Goal: Download file/media

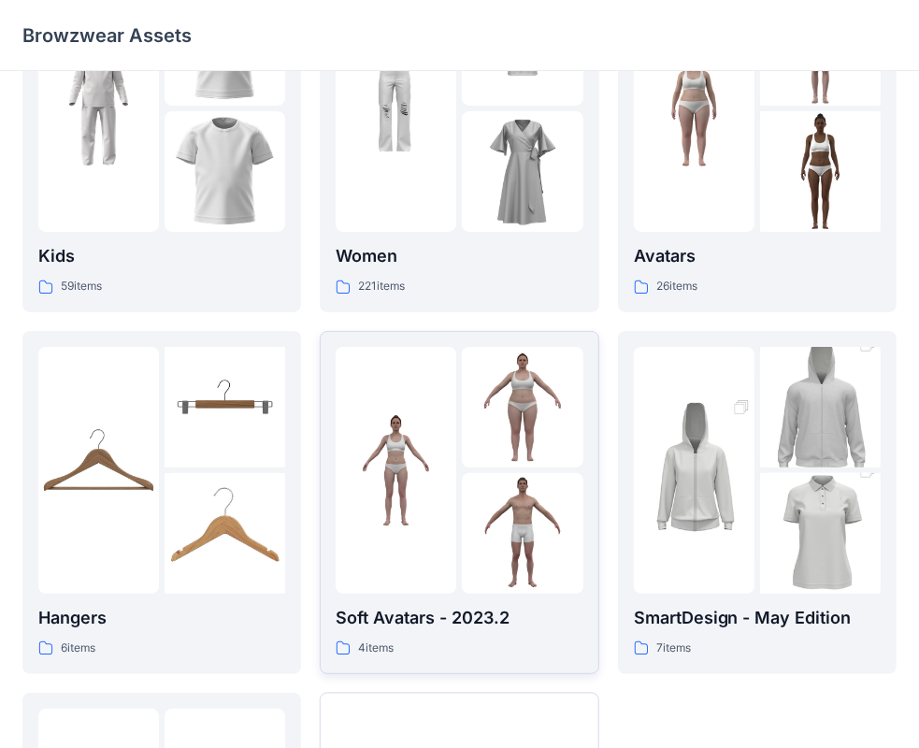
scroll to position [93, 0]
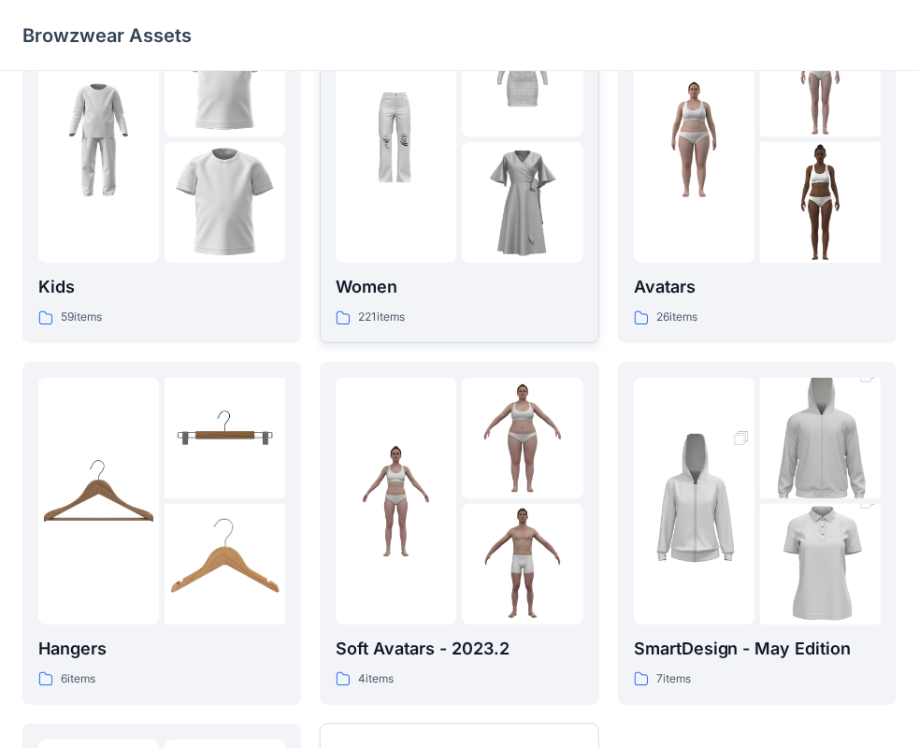
click at [413, 190] on img at bounding box center [395, 139] width 121 height 121
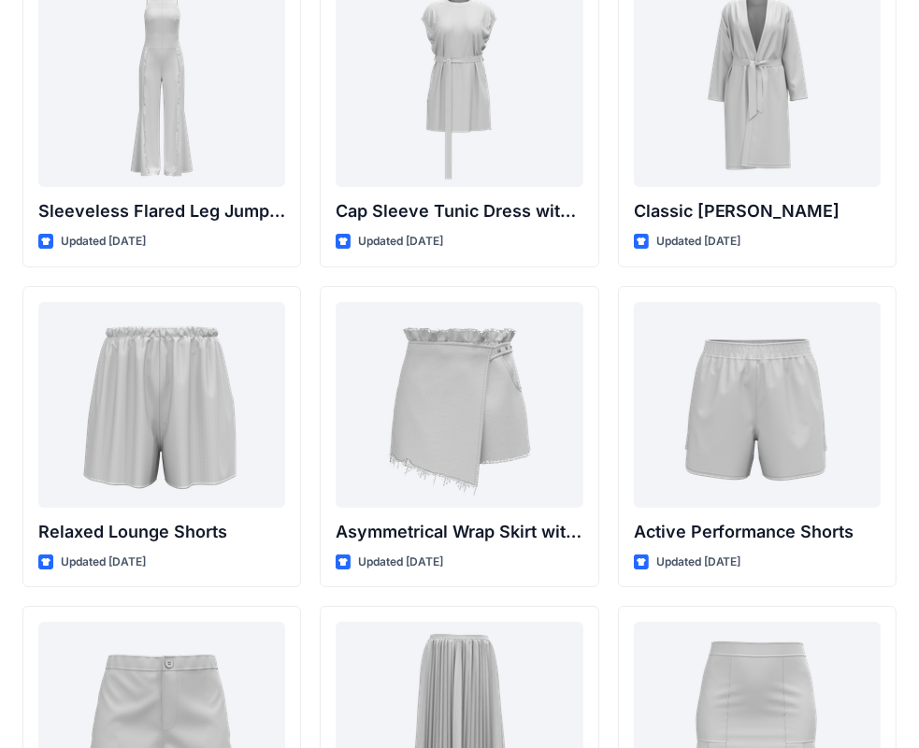
scroll to position [4532, 0]
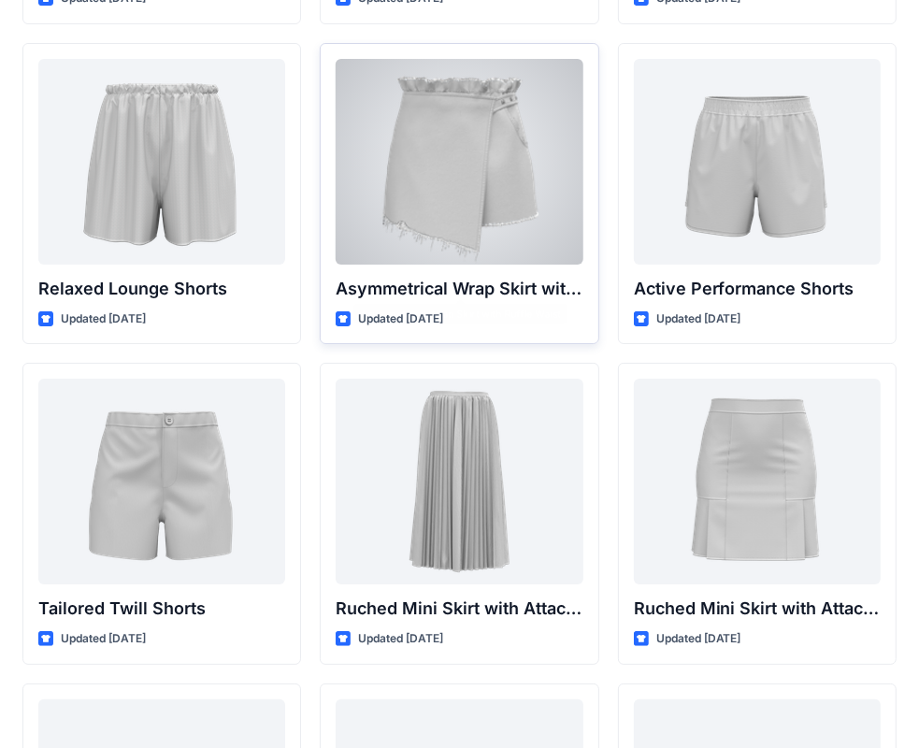
click at [488, 198] on div at bounding box center [458, 162] width 247 height 206
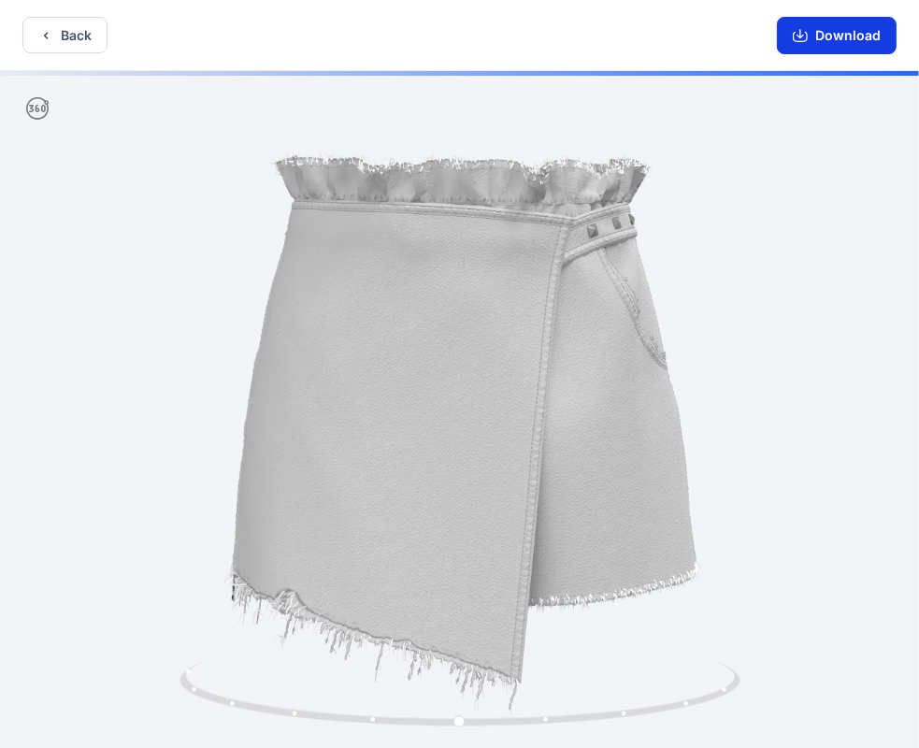
click at [857, 35] on button "Download" at bounding box center [836, 35] width 120 height 37
click at [816, 37] on button "Download" at bounding box center [836, 35] width 120 height 37
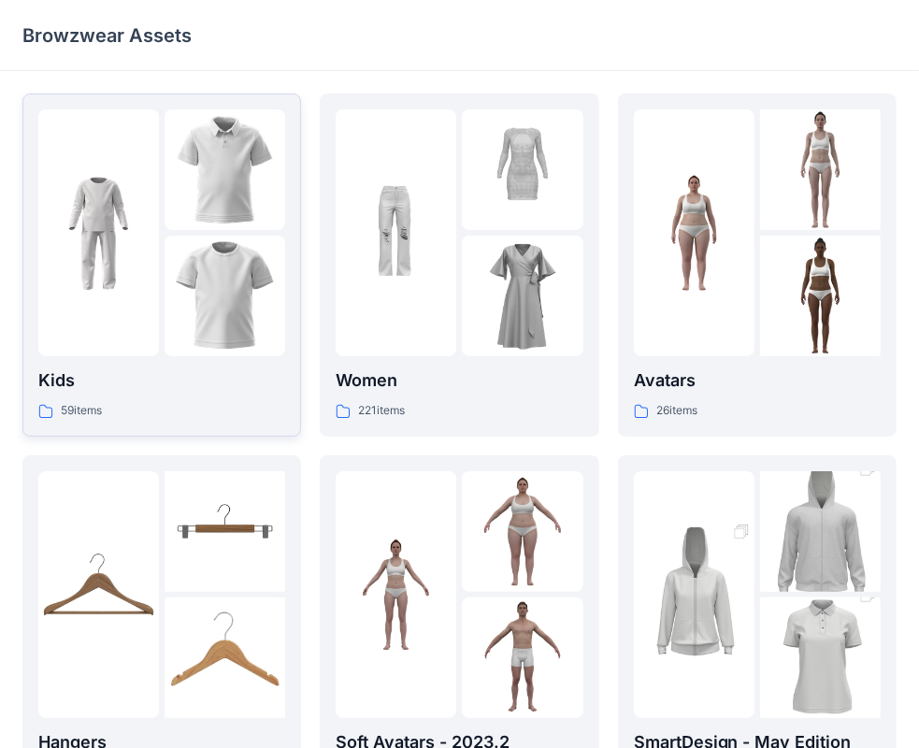
click at [246, 272] on img at bounding box center [224, 295] width 121 height 121
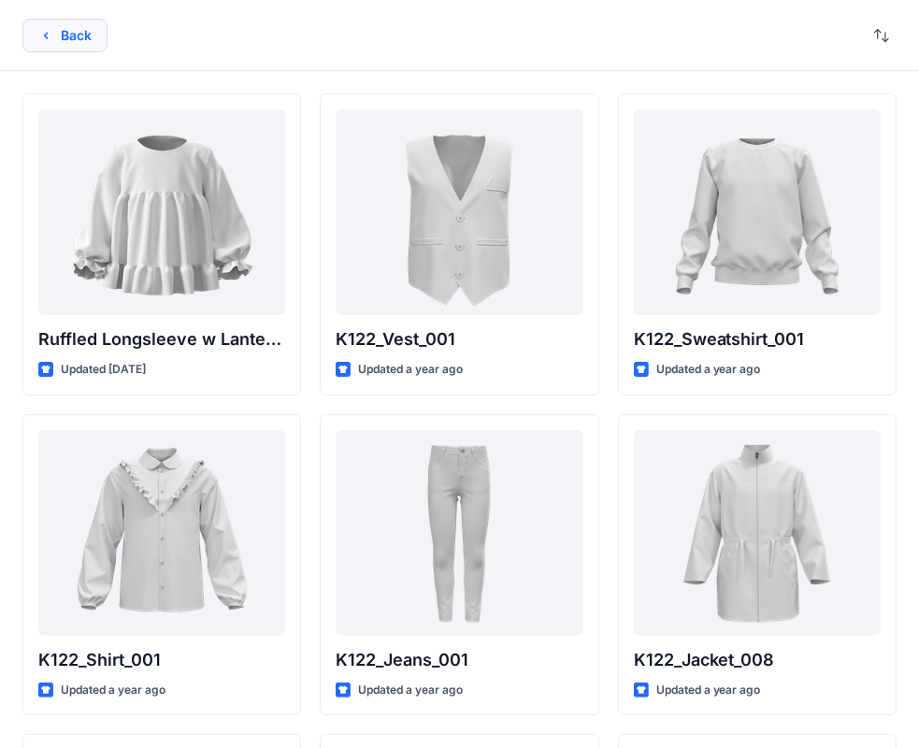
click at [78, 44] on button "Back" at bounding box center [64, 36] width 85 height 34
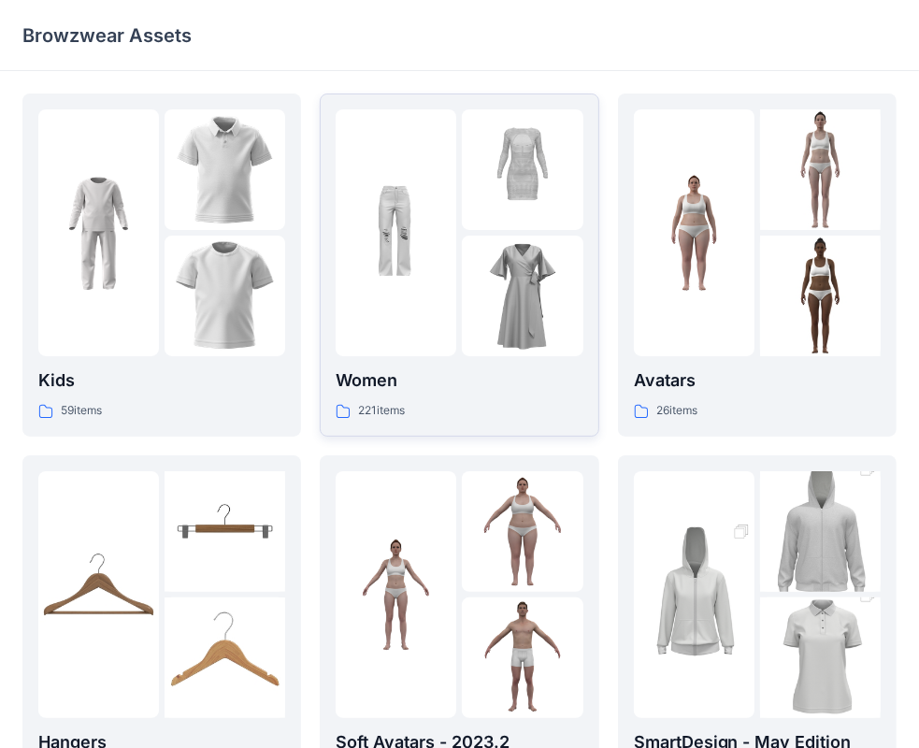
click at [527, 218] on img at bounding box center [522, 169] width 121 height 121
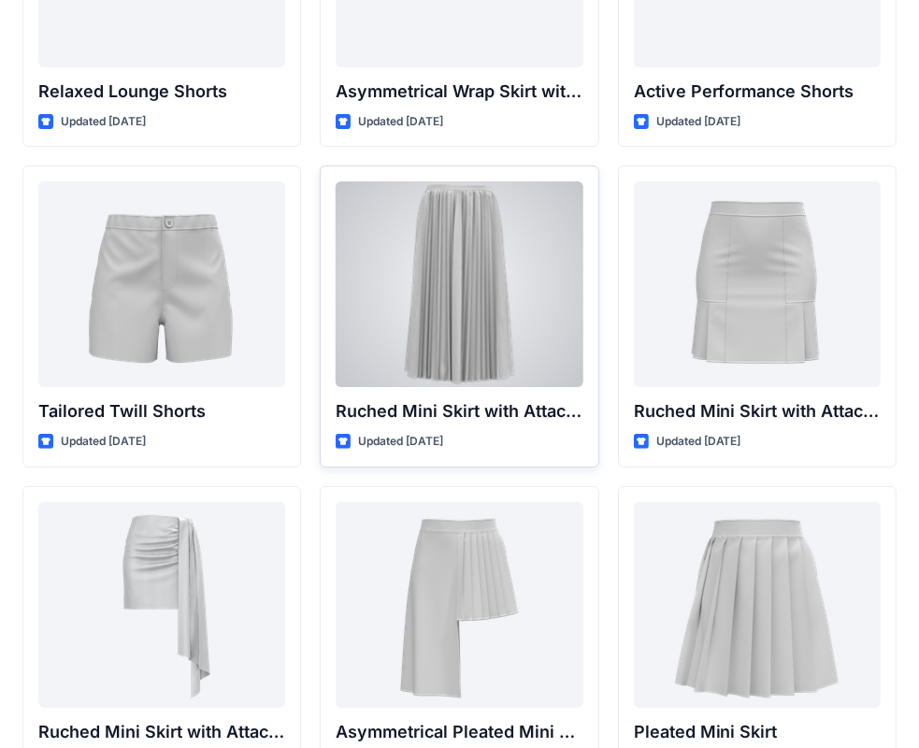
scroll to position [4999, 0]
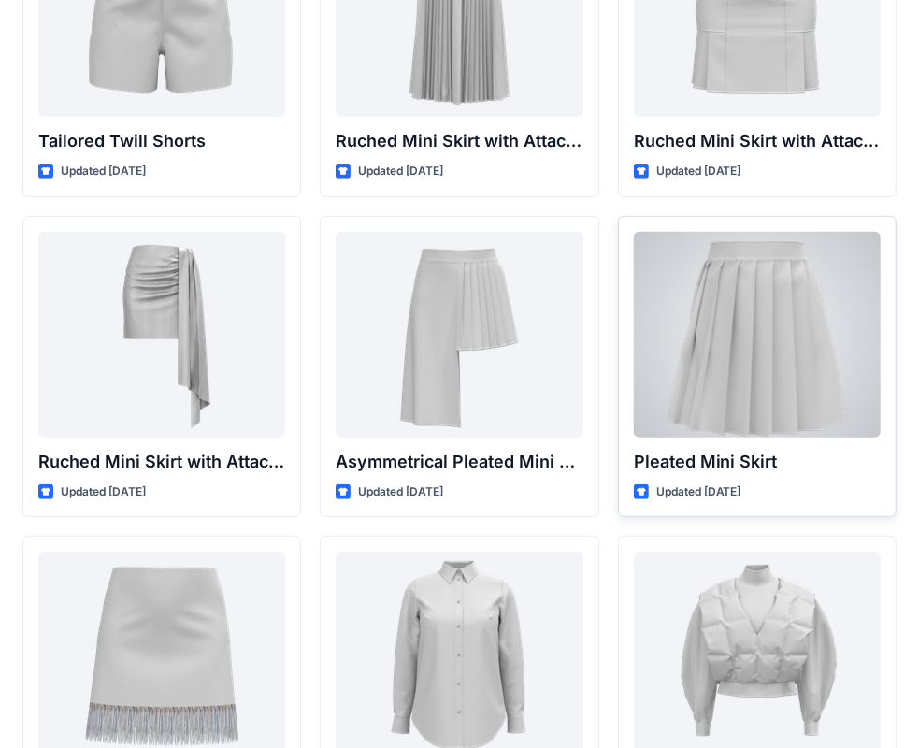
click at [722, 371] on div at bounding box center [757, 335] width 247 height 206
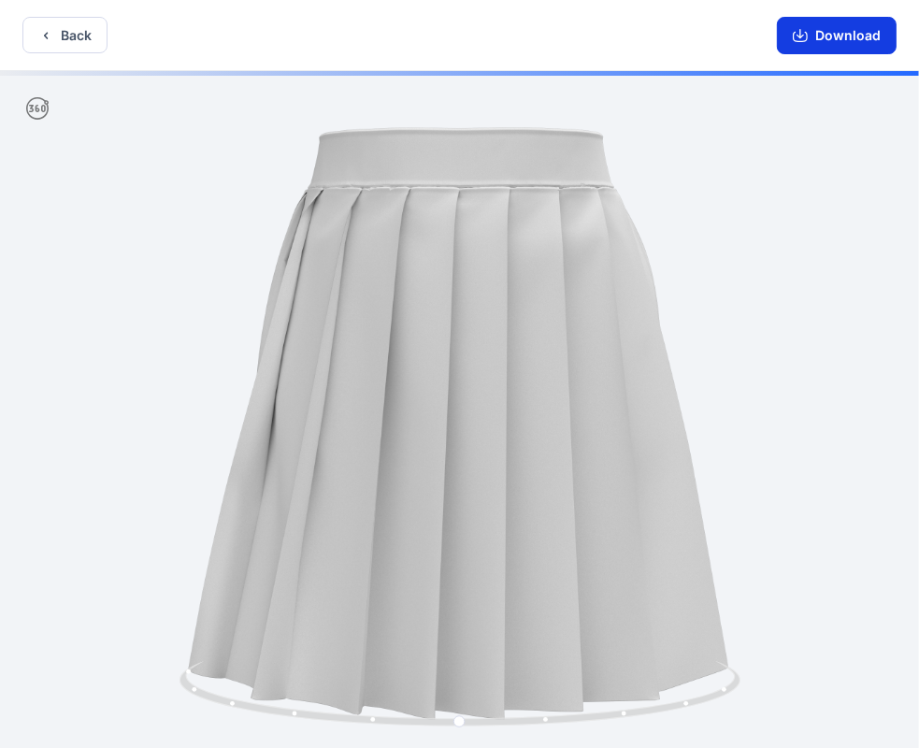
click at [835, 30] on button "Download" at bounding box center [836, 35] width 120 height 37
click at [50, 41] on icon "button" at bounding box center [45, 35] width 15 height 15
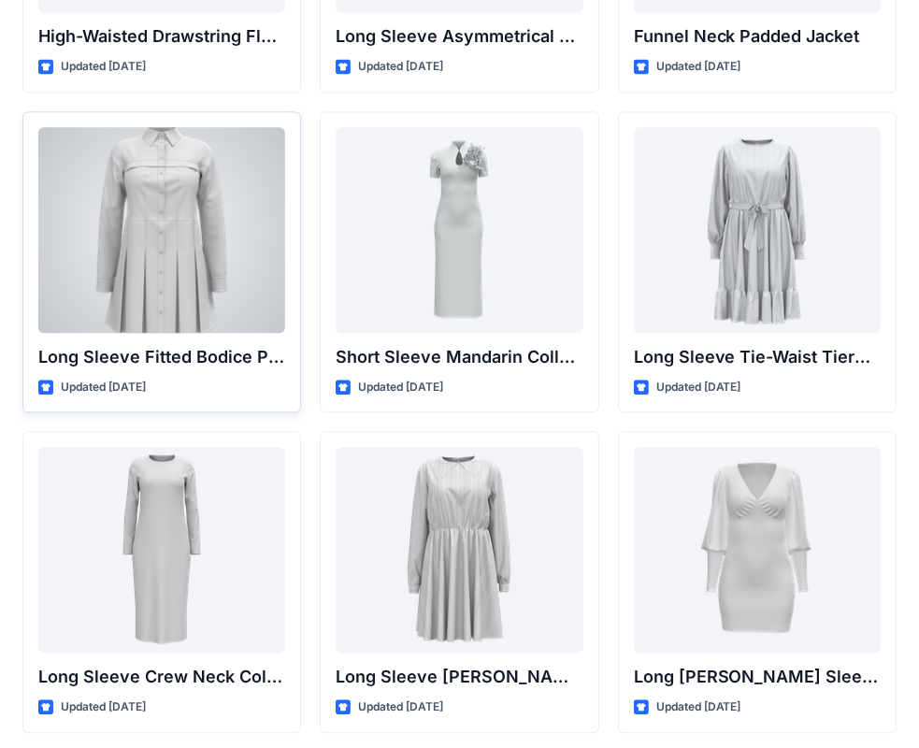
scroll to position [7375, 0]
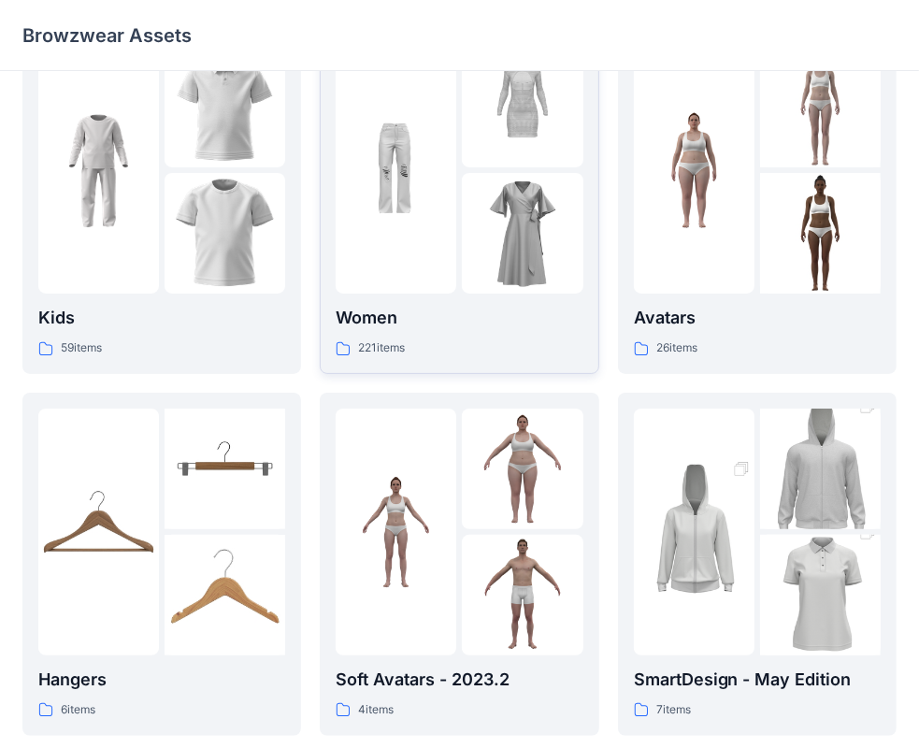
scroll to position [93, 0]
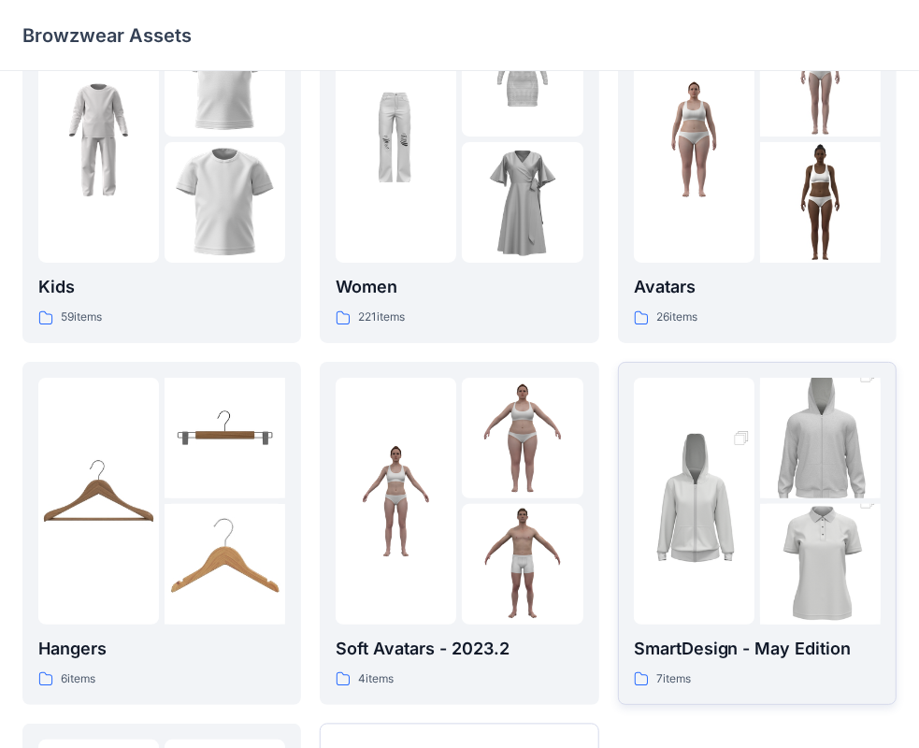
click at [735, 512] on img at bounding box center [694, 500] width 121 height 181
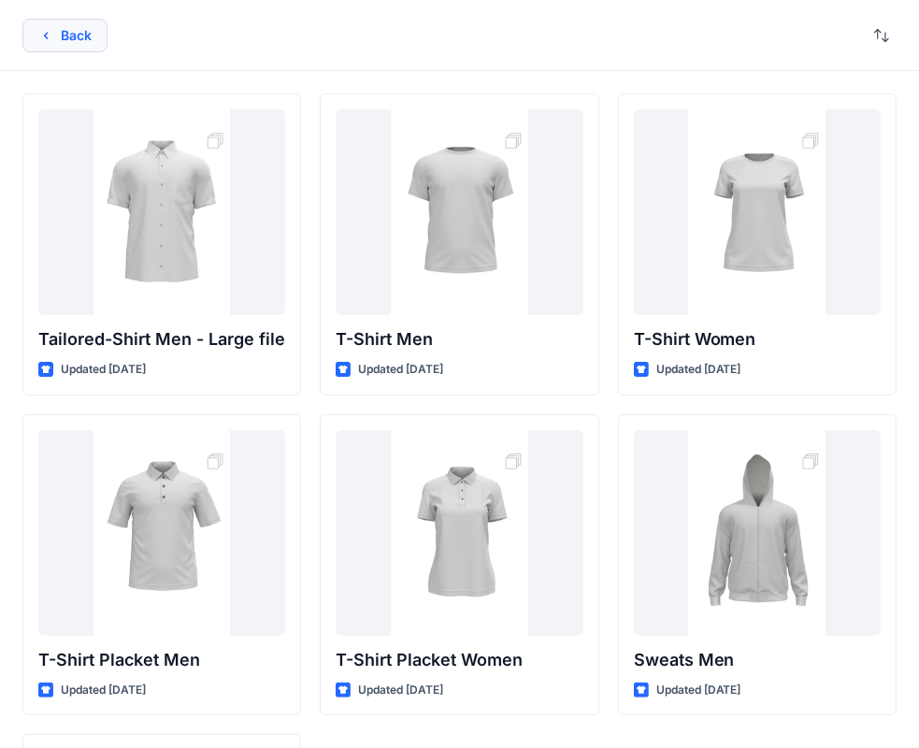
click at [59, 39] on button "Back" at bounding box center [64, 36] width 85 height 34
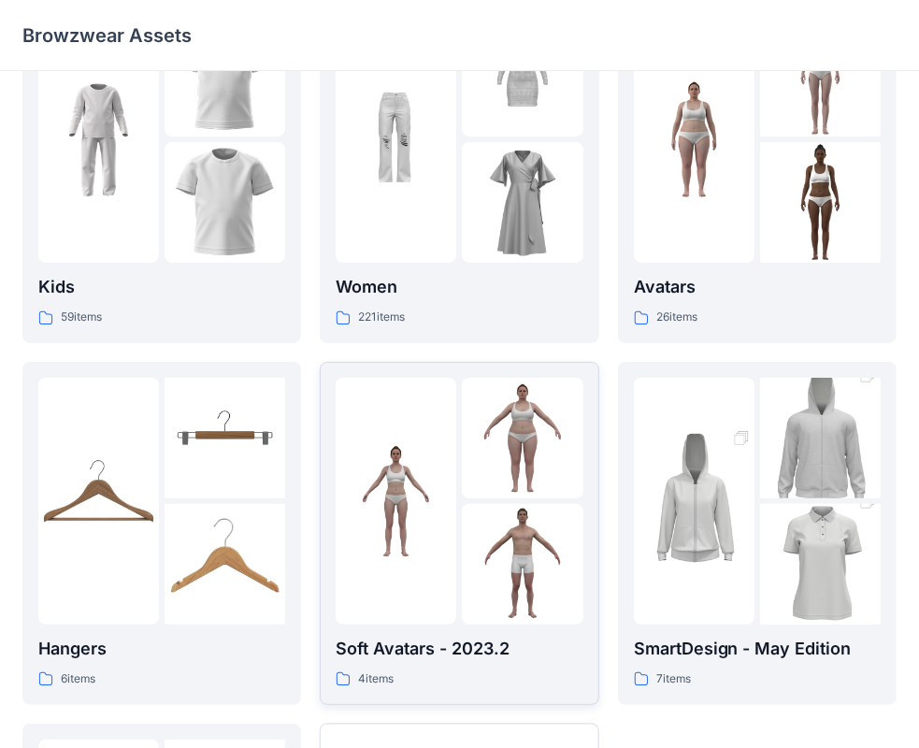
click at [446, 534] on img at bounding box center [395, 500] width 121 height 121
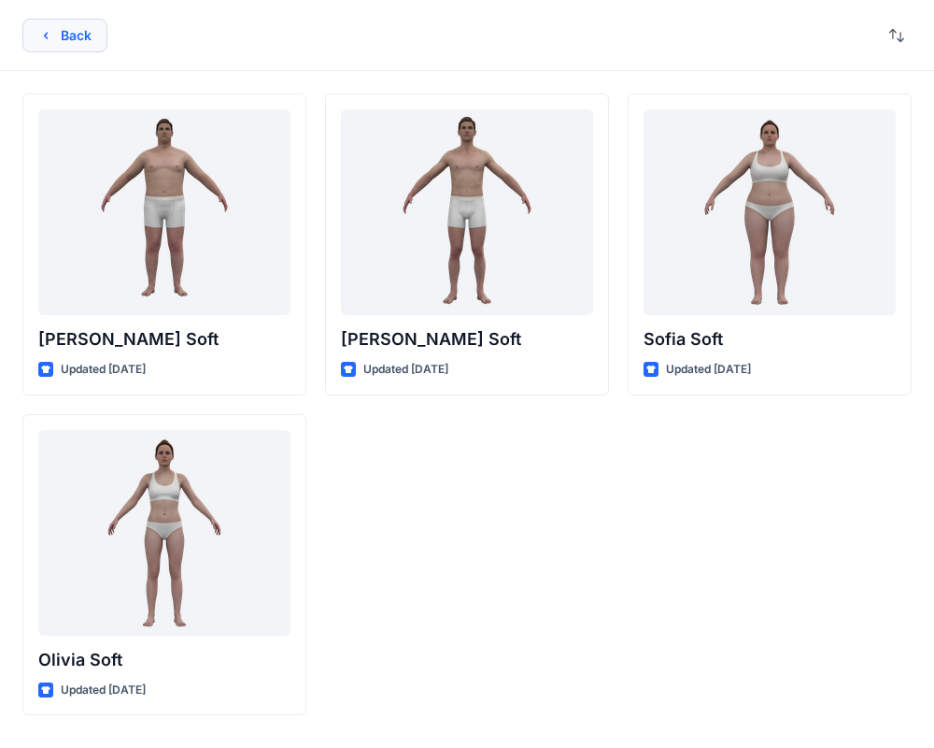
click at [64, 35] on button "Back" at bounding box center [64, 36] width 85 height 34
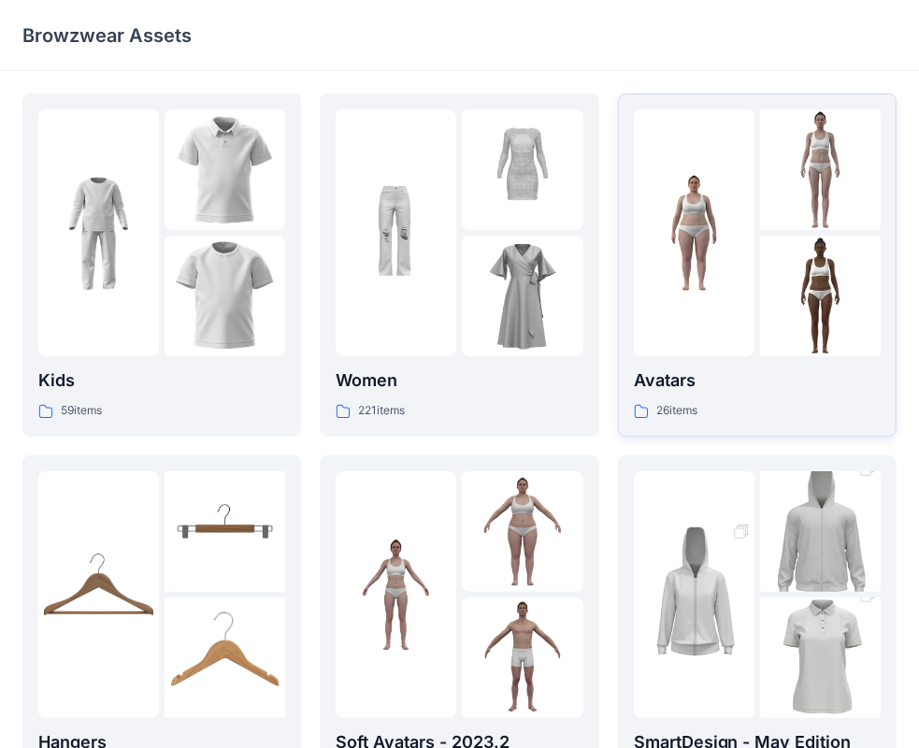
click at [762, 232] on div at bounding box center [820, 232] width 121 height 247
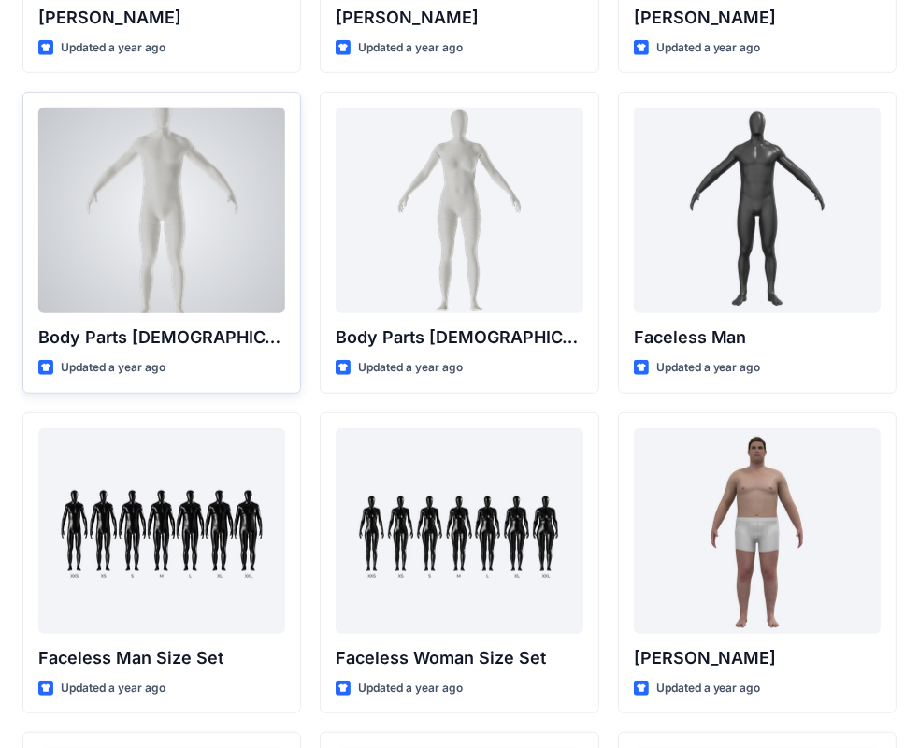
scroll to position [638, 0]
